Goal: Transaction & Acquisition: Purchase product/service

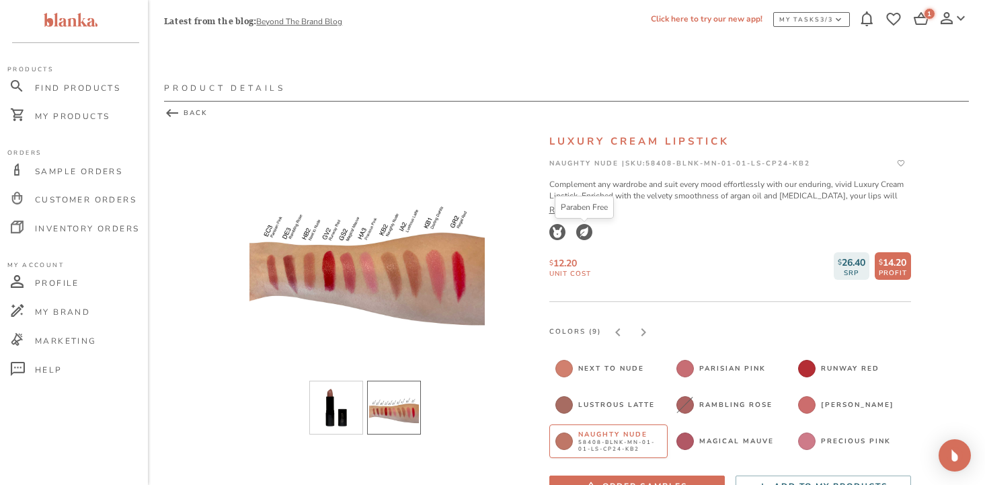
scroll to position [56, 0]
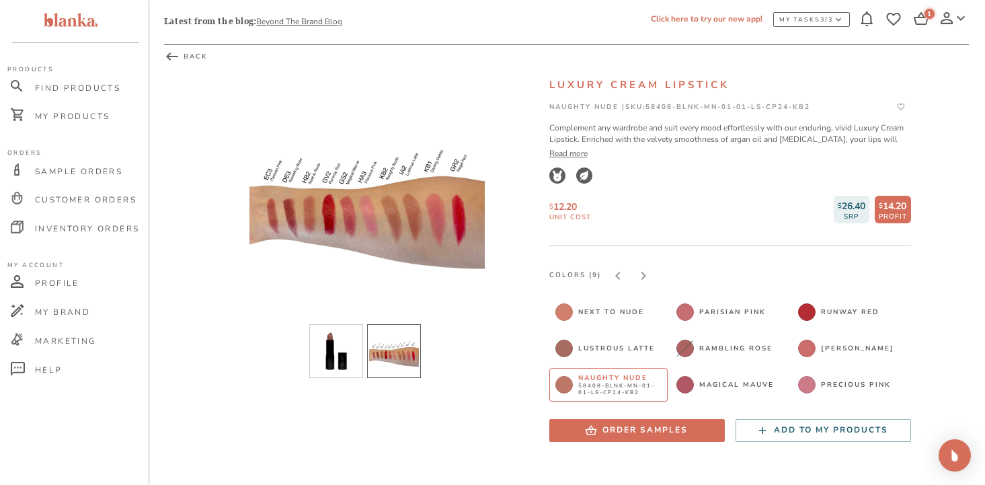
click at [393, 356] on li "slide item 2" at bounding box center [394, 351] width 54 height 54
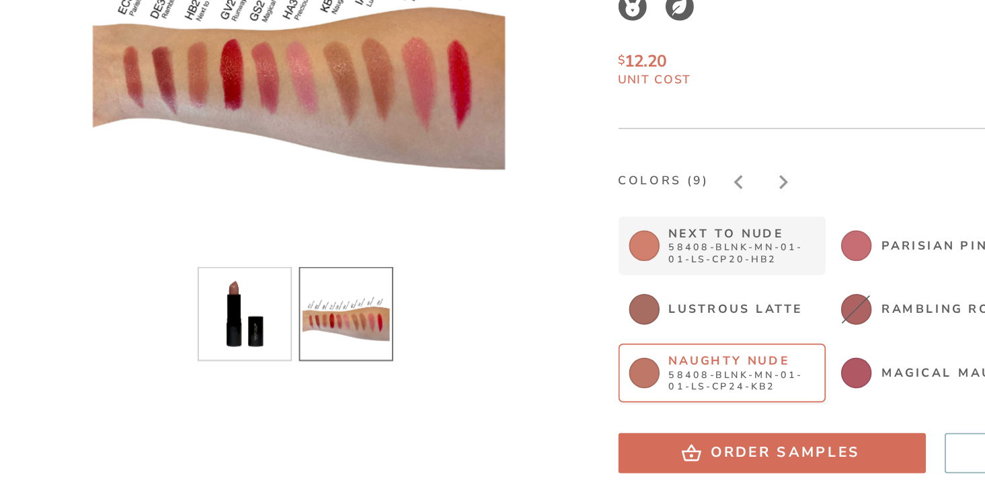
click at [603, 313] on span "58408-BLNK-MN-01-01-LS-CP20-HB2" at bounding box center [620, 316] width 84 height 13
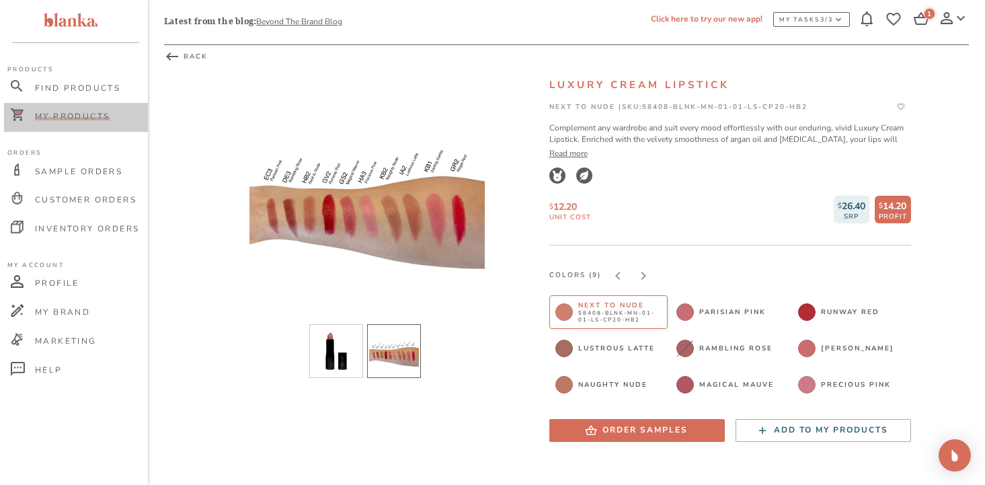
click at [75, 118] on span "My Products" at bounding box center [72, 116] width 75 height 11
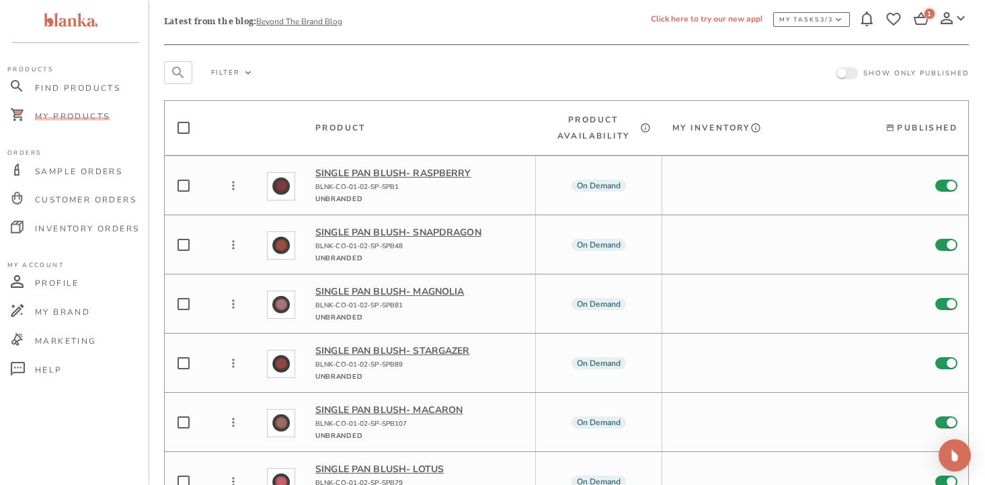
scroll to position [5106, 0]
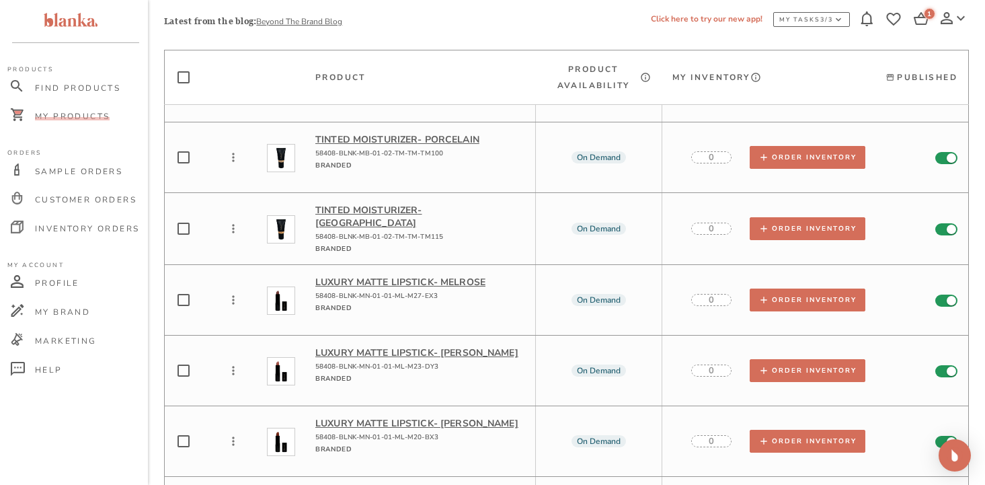
click at [389, 346] on p "Luxury Matte Lipstick - [PERSON_NAME]" at bounding box center [419, 352] width 209 height 13
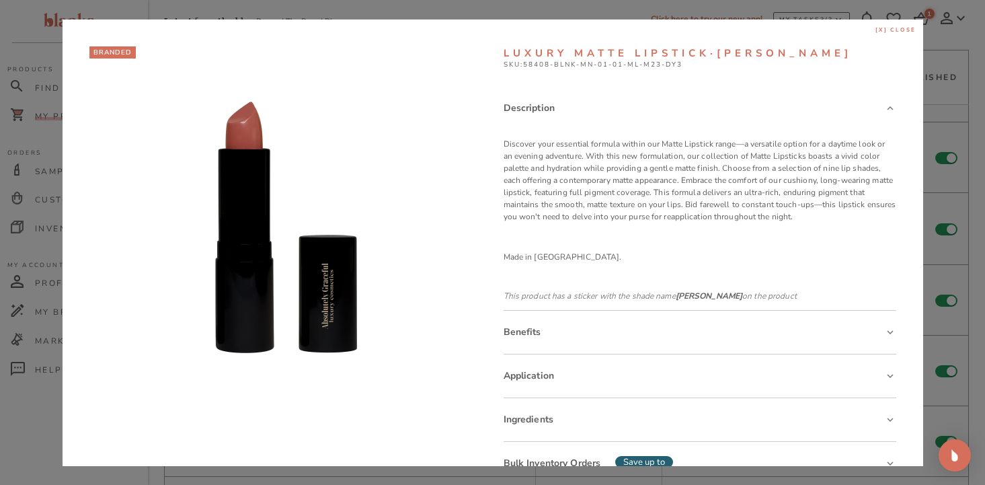
click at [894, 28] on span "[x] close" at bounding box center [895, 30] width 41 height 8
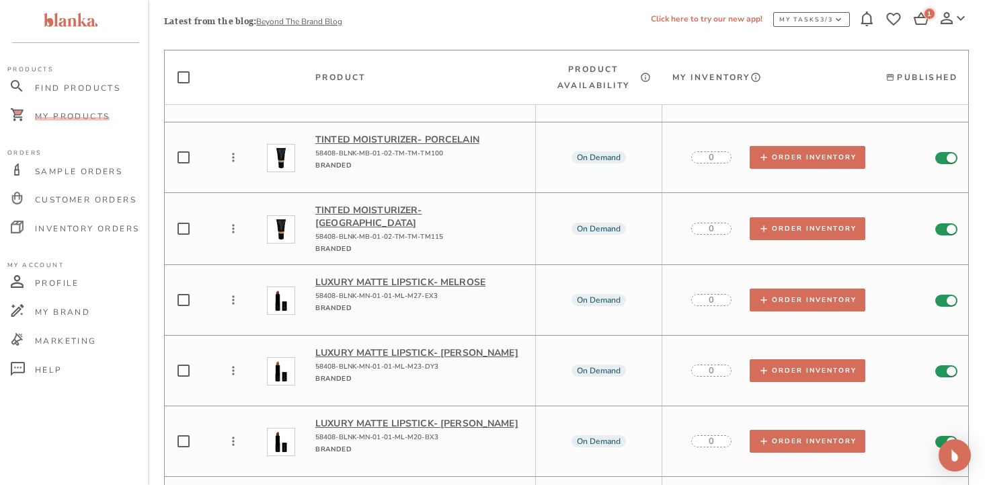
click at [383, 346] on p "Luxury Matte Lipstick - [PERSON_NAME]" at bounding box center [419, 352] width 209 height 13
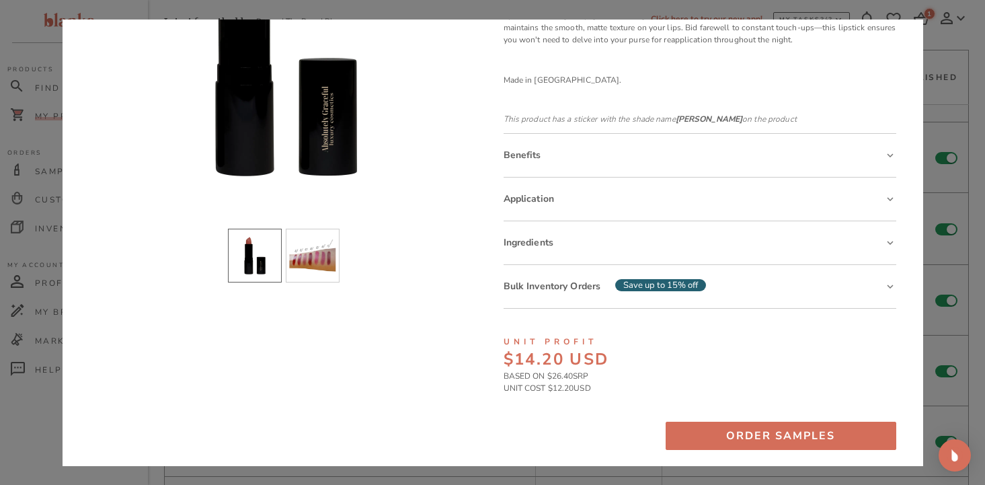
scroll to position [184, 0]
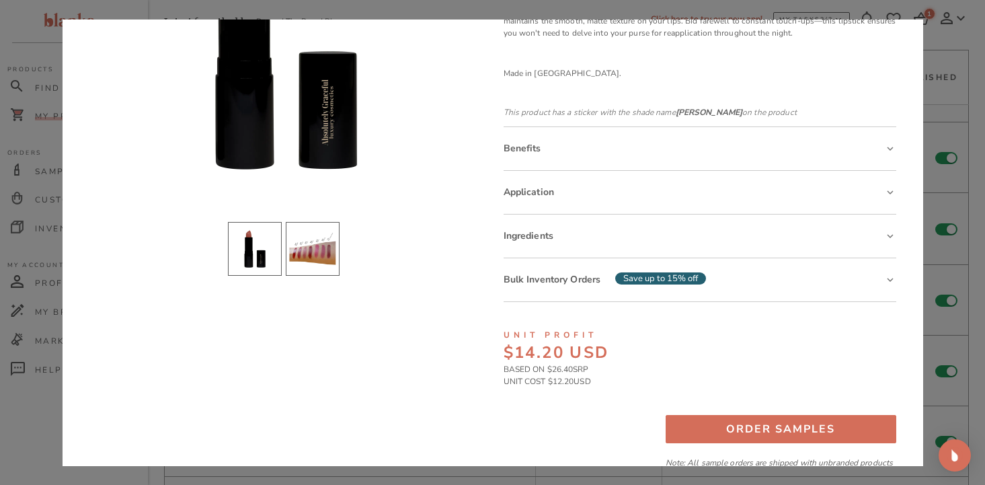
click at [295, 253] on li "slide item 2" at bounding box center [313, 249] width 54 height 54
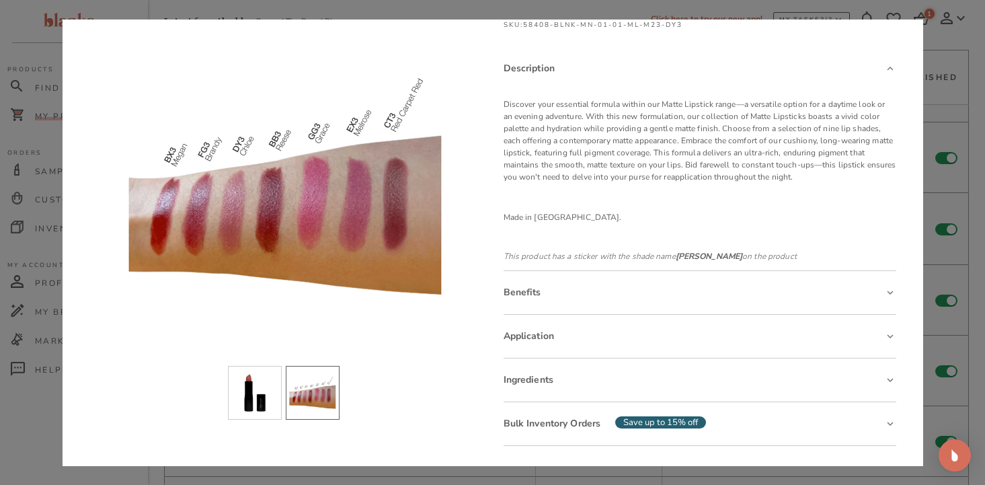
scroll to position [0, 0]
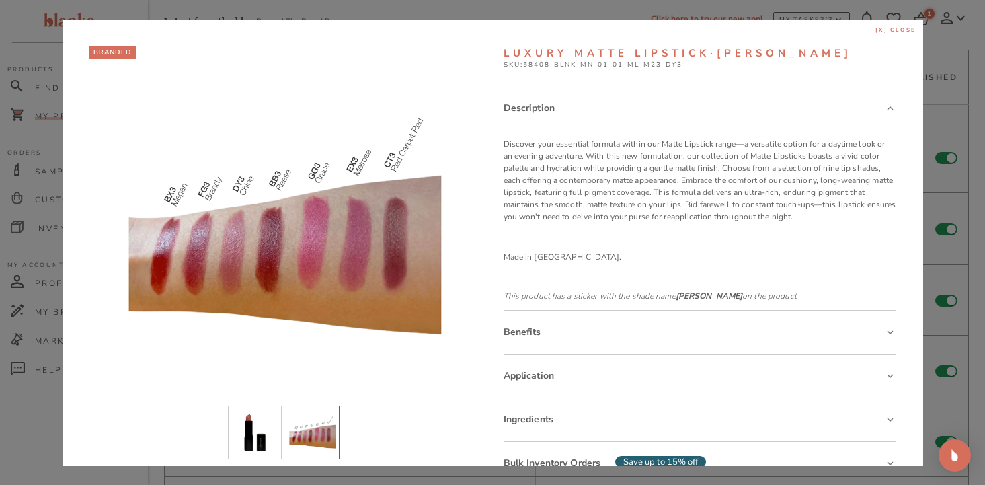
click at [903, 29] on span "[x] close" at bounding box center [895, 30] width 41 height 8
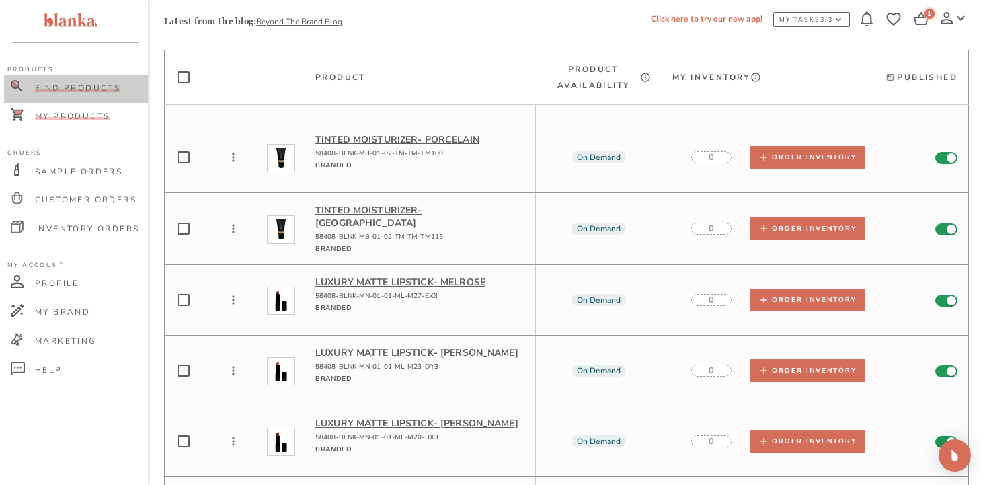
click at [85, 89] on span "Find Products" at bounding box center [77, 88] width 85 height 11
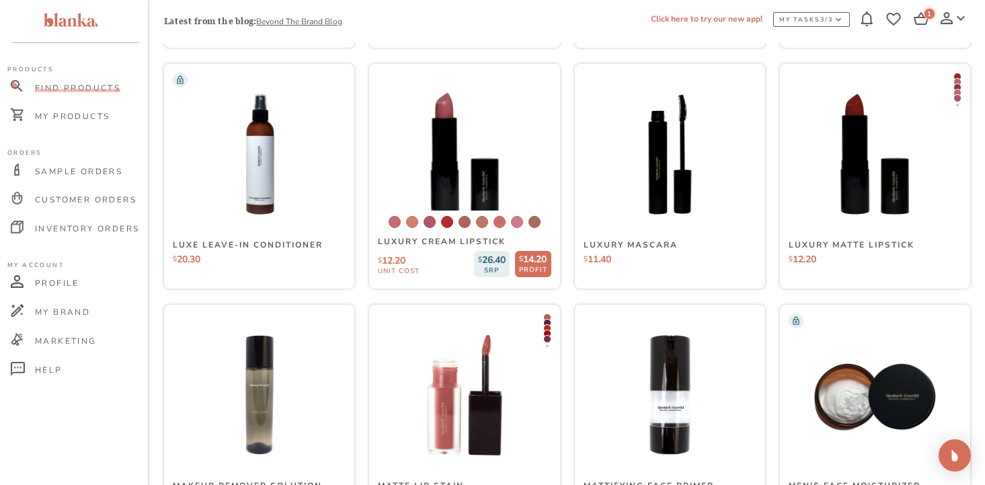
scroll to position [5238, 0]
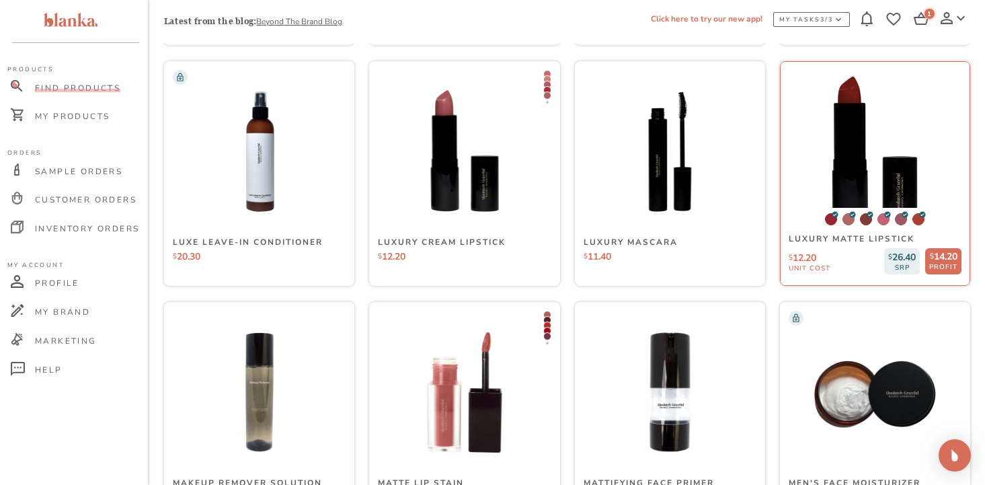
click at [874, 150] on img at bounding box center [874, 151] width 201 height 201
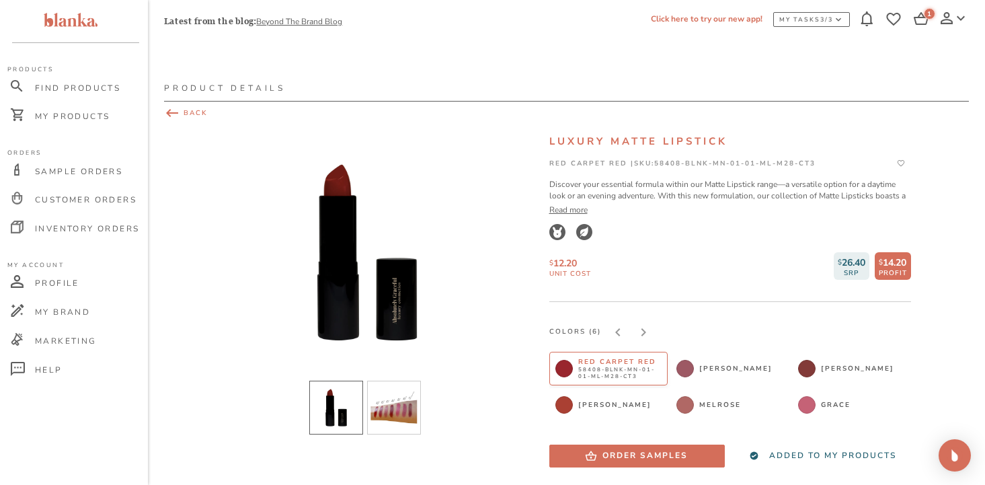
click at [184, 114] on span "BACK" at bounding box center [566, 113] width 805 height 16
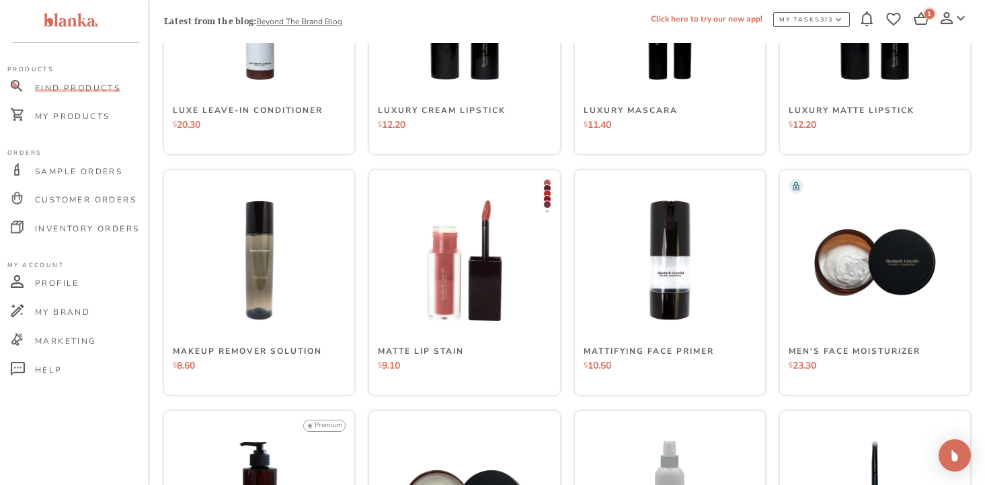
scroll to position [5371, 0]
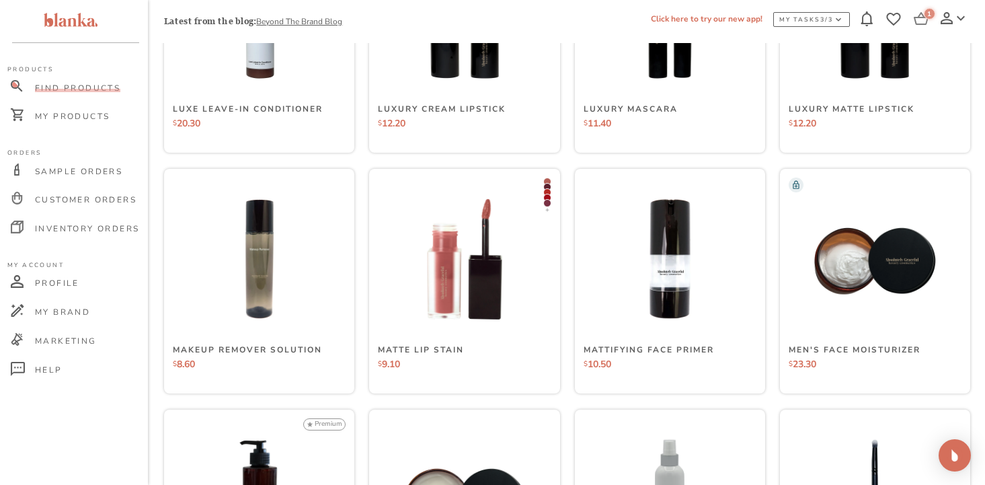
click at [926, 16] on div "1" at bounding box center [929, 13] width 11 height 11
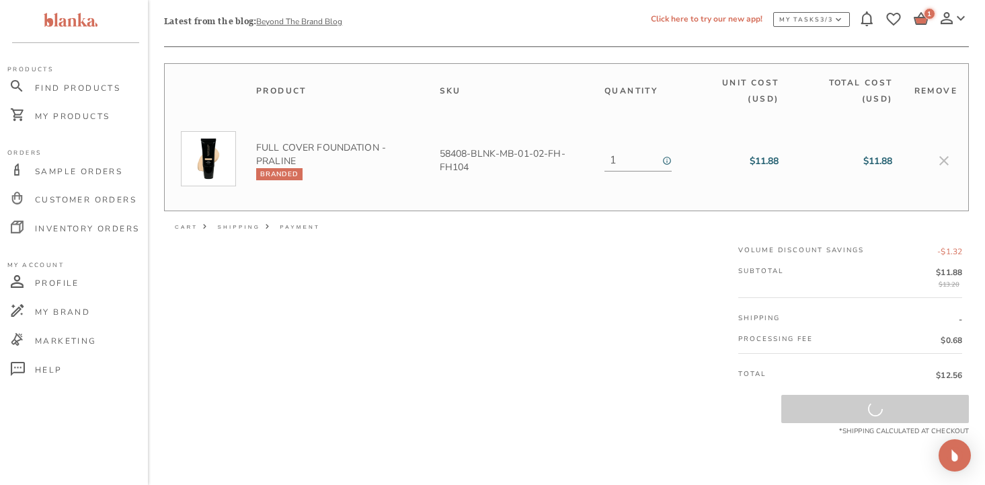
scroll to position [54, 0]
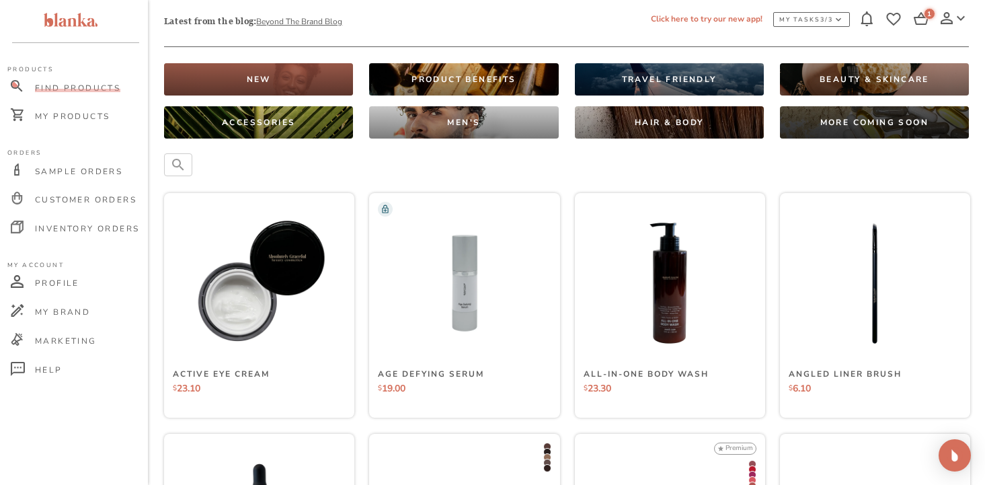
scroll to position [5371, 0]
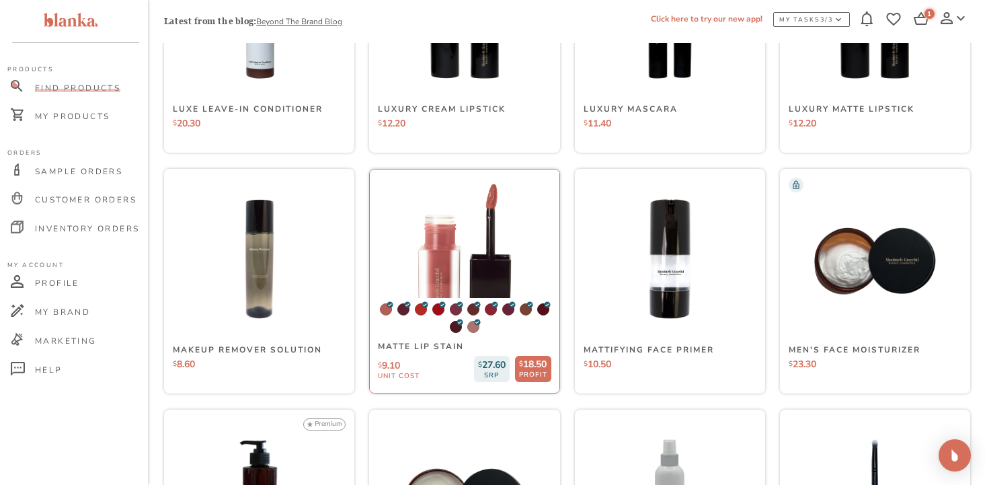
click at [467, 258] on img at bounding box center [464, 259] width 201 height 201
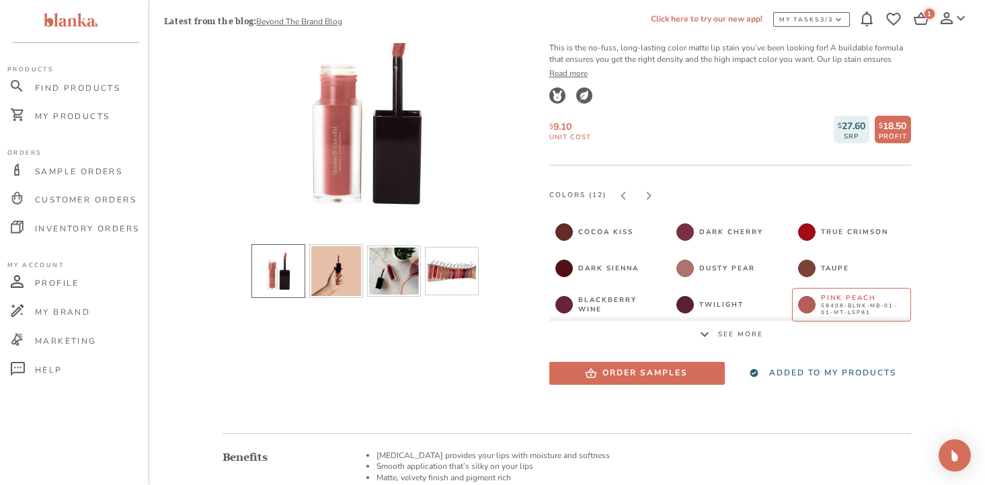
scroll to position [137, 0]
click at [462, 259] on li "slide item 4" at bounding box center [452, 270] width 54 height 48
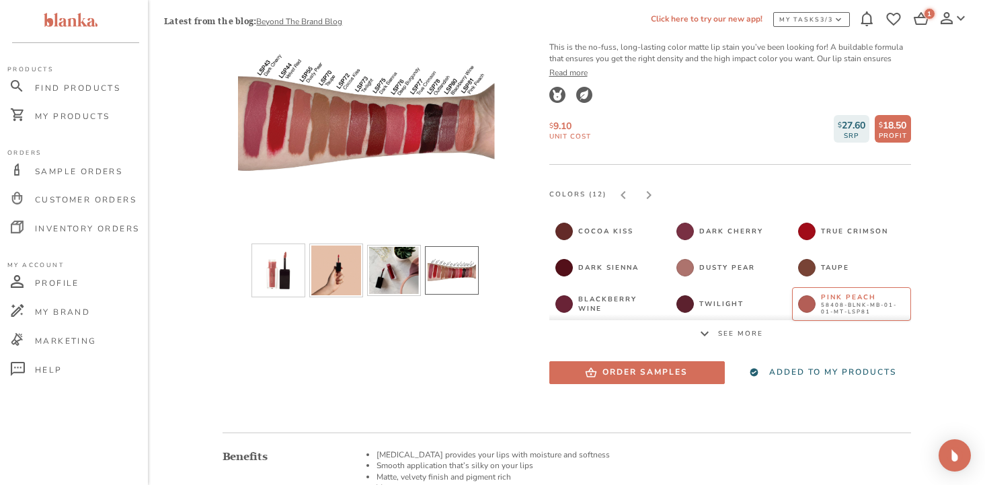
scroll to position [102, 0]
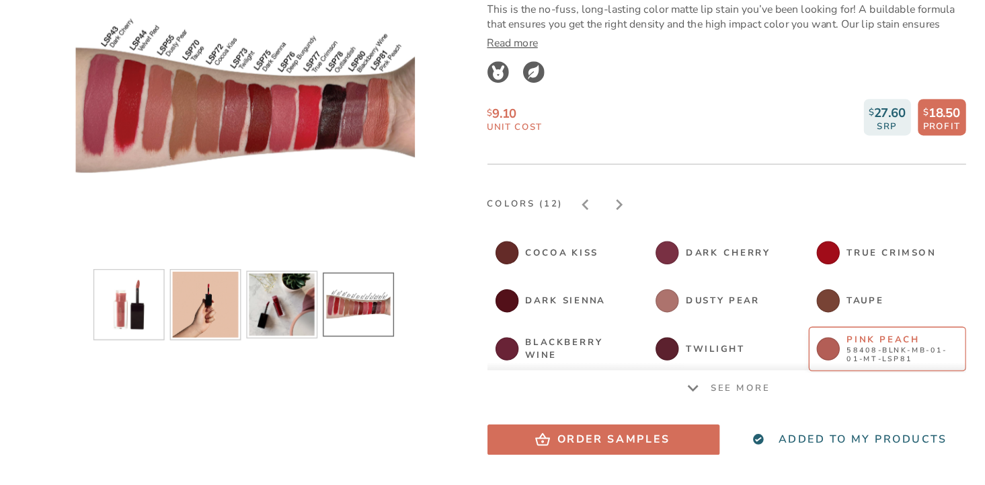
click at [703, 369] on icon at bounding box center [704, 368] width 16 height 16
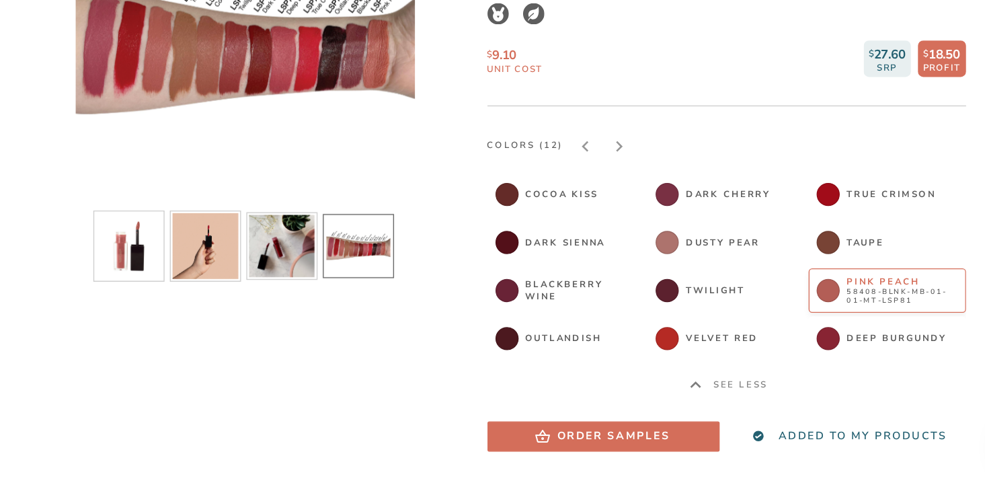
scroll to position [112, 0]
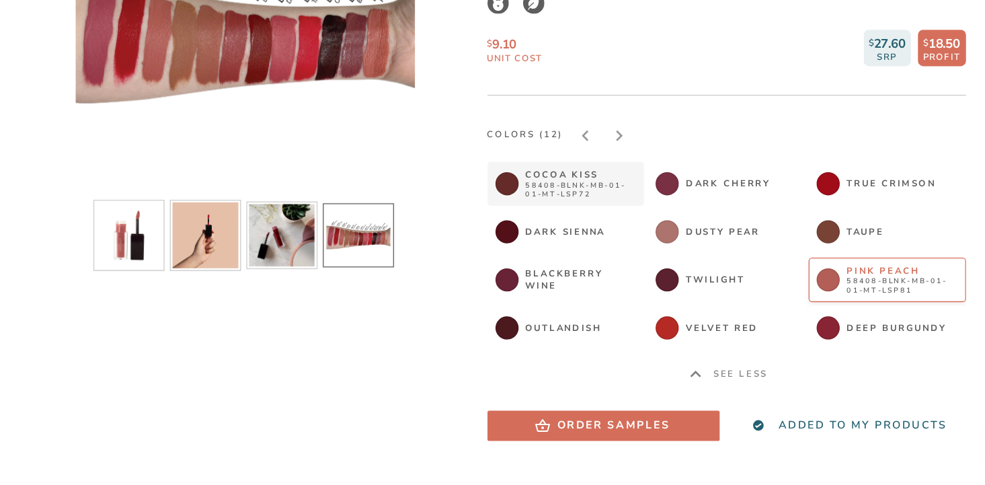
click at [609, 255] on span "58408-BLNK-MB-01-01-MT-LSP72" at bounding box center [620, 261] width 84 height 13
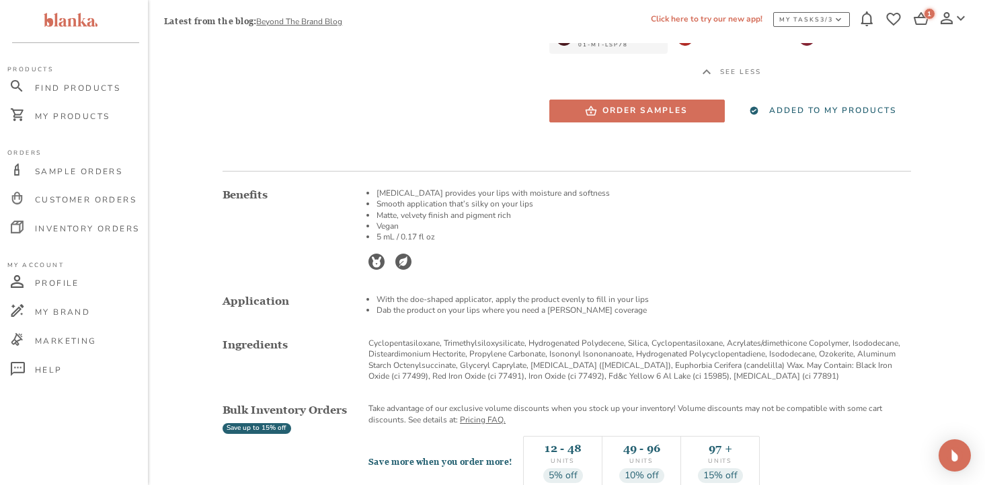
scroll to position [443, 0]
